Goal: Information Seeking & Learning: Learn about a topic

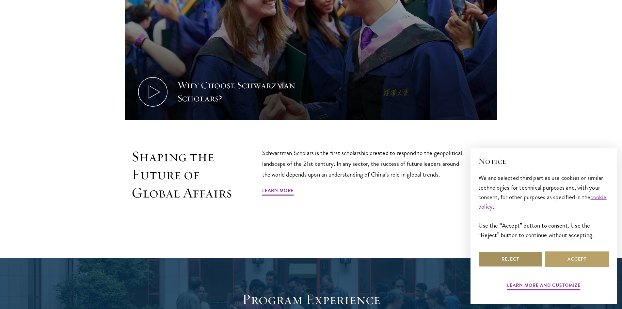
drag, startPoint x: 522, startPoint y: 264, endPoint x: 484, endPoint y: 261, distance: 37.7
click at [522, 265] on button "Reject" at bounding box center [511, 259] width 64 height 16
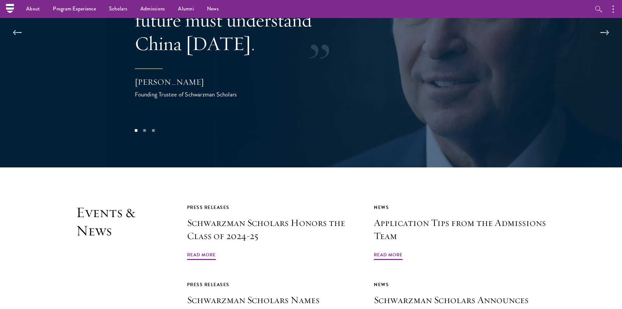
scroll to position [1226, 0]
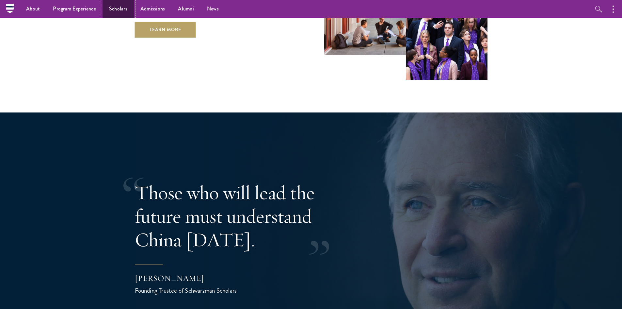
click at [120, 6] on link "Scholars" at bounding box center [118, 9] width 31 height 18
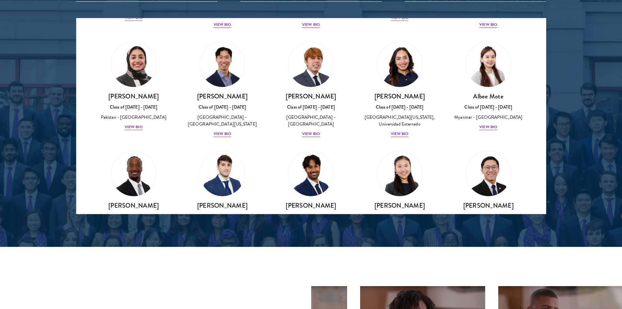
scroll to position [2450, 0]
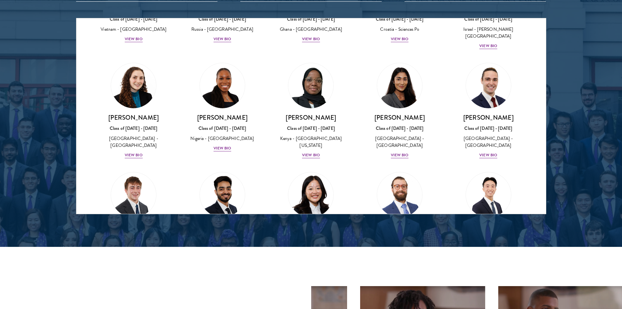
click at [53, 132] on div at bounding box center [311, 48] width 622 height 398
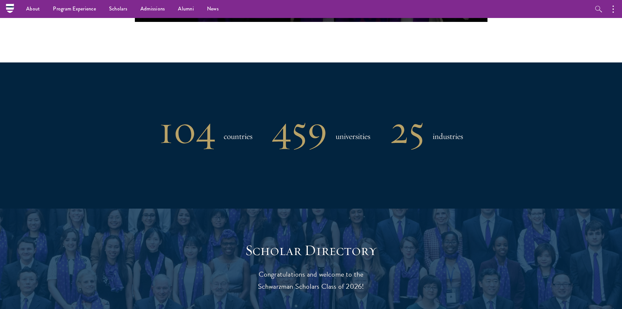
scroll to position [229, 0]
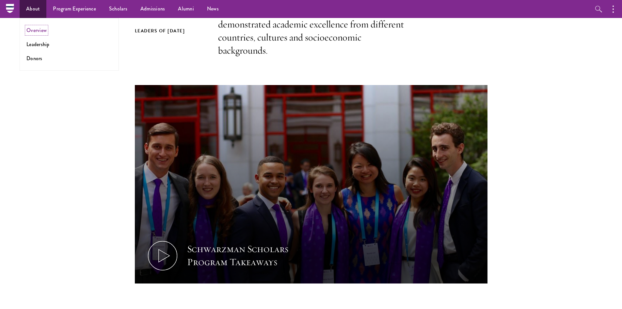
drag, startPoint x: 35, startPoint y: 29, endPoint x: 58, endPoint y: 40, distance: 25.7
click at [35, 29] on link "Overview" at bounding box center [36, 30] width 20 height 8
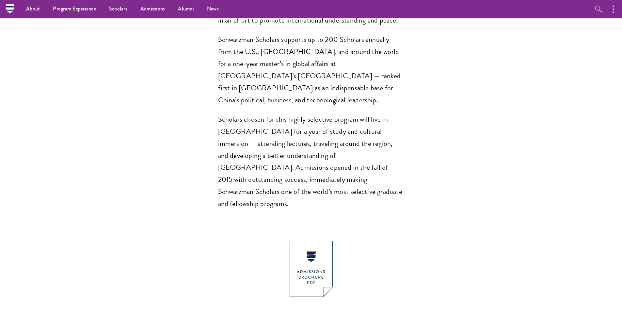
scroll to position [294, 0]
